Goal: Information Seeking & Learning: Find specific fact

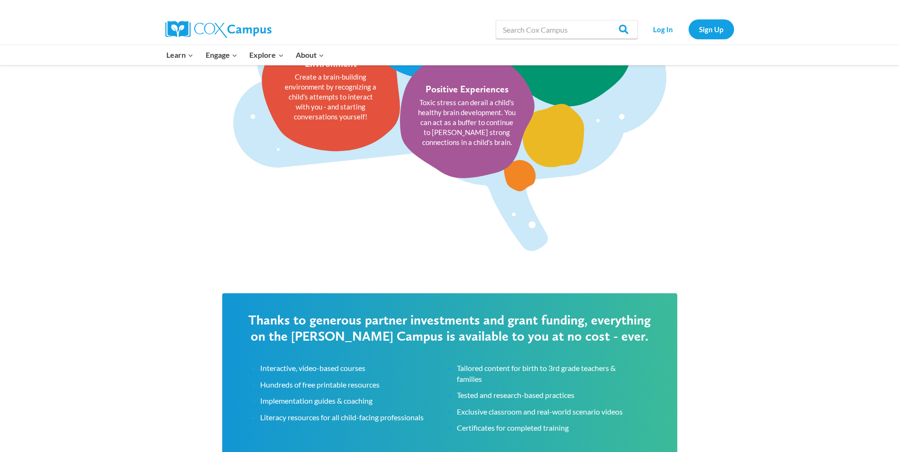
scroll to position [1327, 0]
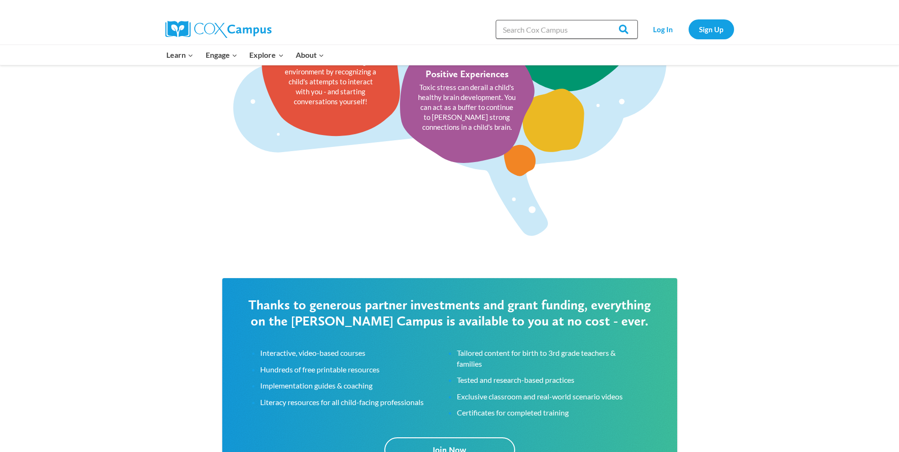
click at [527, 32] on input "Search in [URL][DOMAIN_NAME]" at bounding box center [567, 29] width 142 height 19
type input "aabr"
click at [601, 20] on input "Search" at bounding box center [619, 29] width 37 height 19
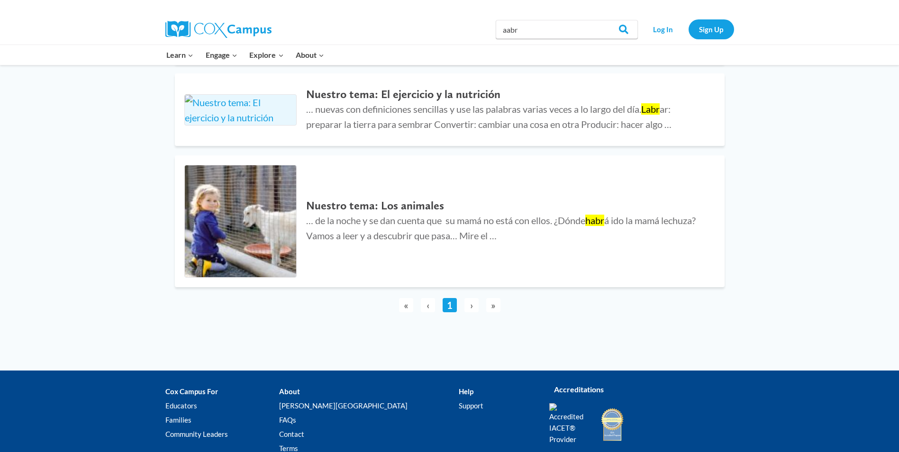
scroll to position [1070, 0]
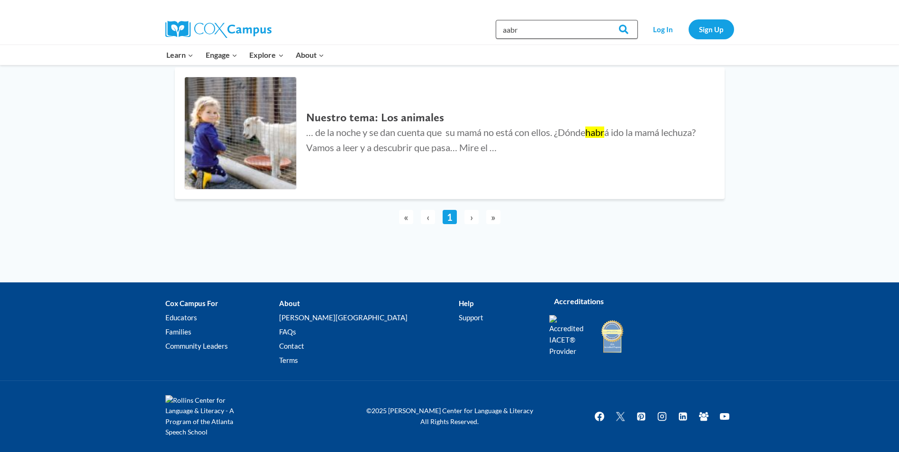
drag, startPoint x: 485, startPoint y: 40, endPoint x: 463, endPoint y: 44, distance: 22.6
click at [463, 44] on div "Search in [URL][DOMAIN_NAME] aabr Search Search Log In Sign Up" at bounding box center [559, 29] width 351 height 30
type input "newborn hearing screen"
click at [601, 20] on input "Search" at bounding box center [619, 29] width 37 height 19
